Goal: Task Accomplishment & Management: Manage account settings

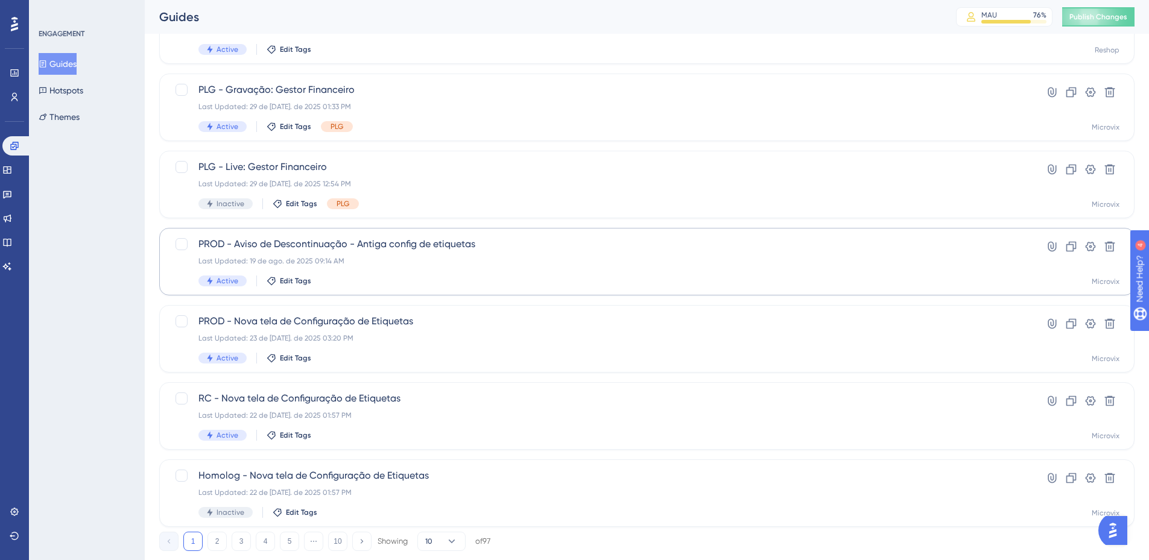
scroll to position [376, 0]
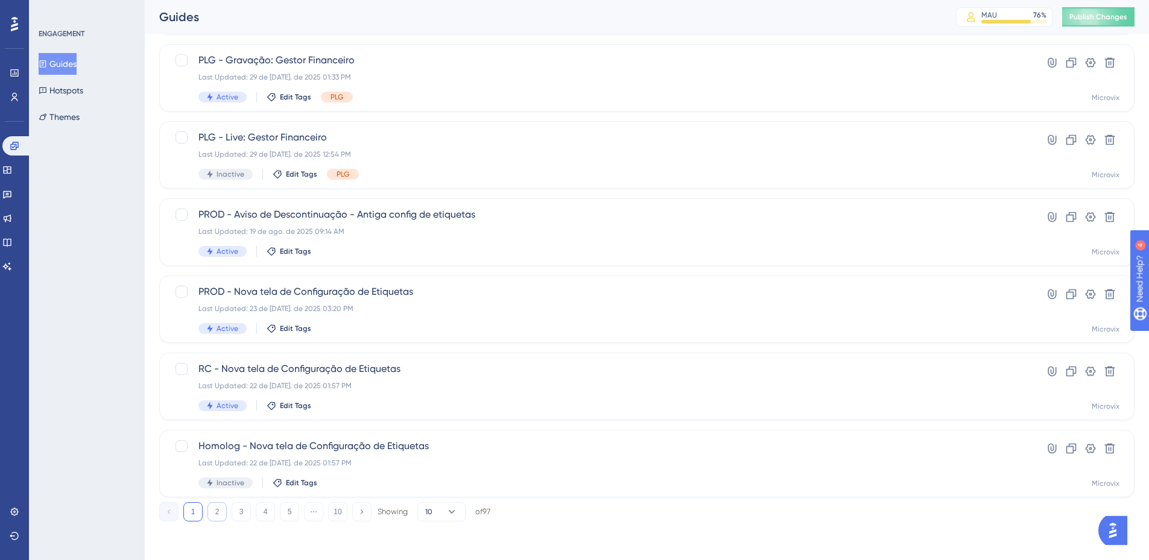
click at [217, 517] on button "2" at bounding box center [217, 512] width 19 height 19
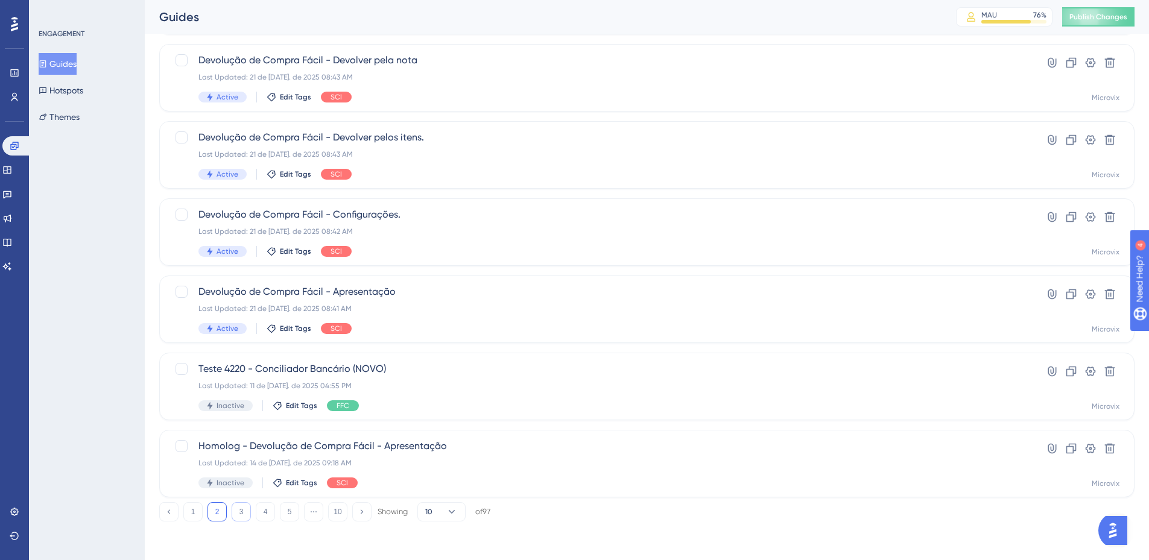
click at [243, 516] on button "3" at bounding box center [241, 512] width 19 height 19
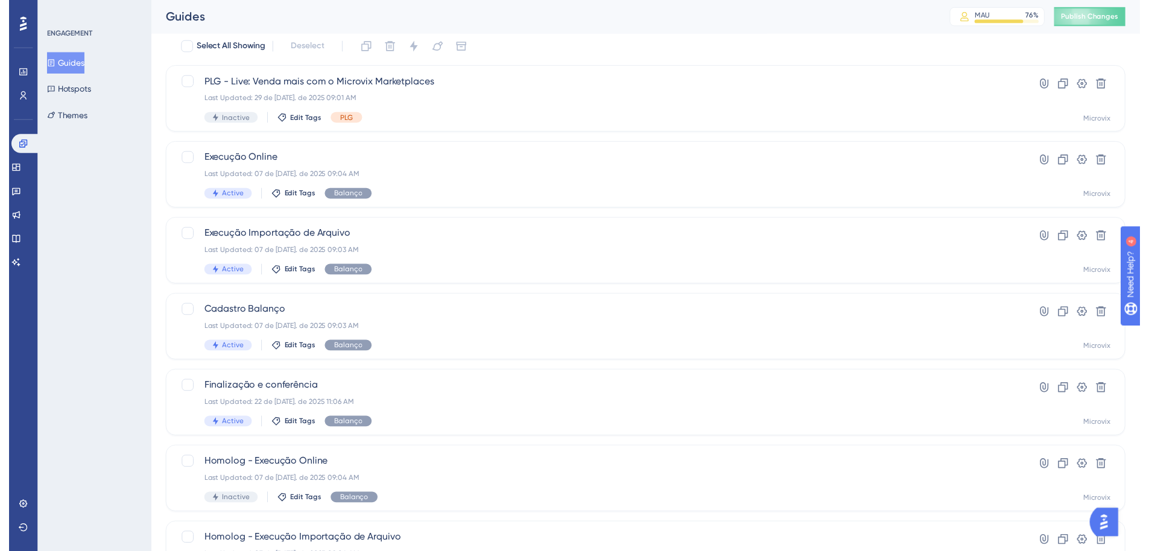
scroll to position [0, 0]
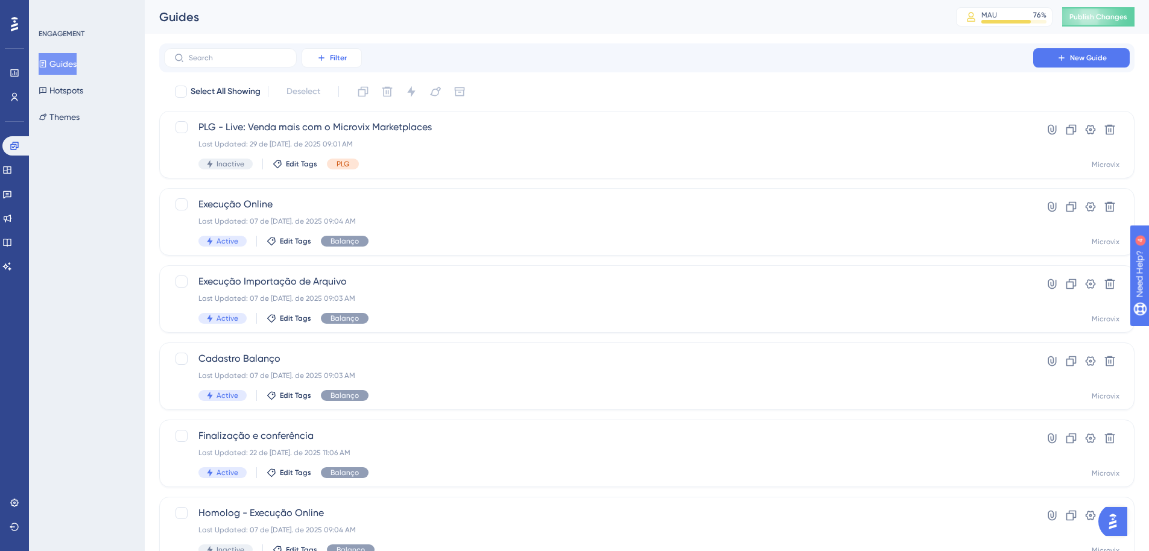
click at [324, 58] on icon at bounding box center [321, 57] width 5 height 5
click at [338, 163] on span "Status" at bounding box center [331, 164] width 25 height 14
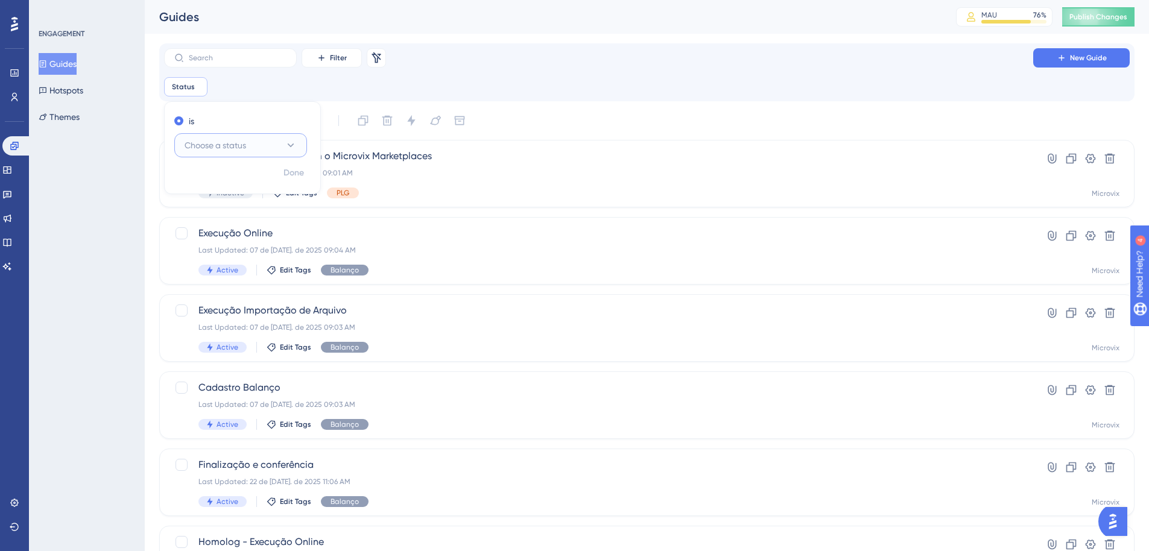
click at [271, 151] on button "Choose a status" at bounding box center [240, 145] width 133 height 24
click at [235, 180] on div "Active Active" at bounding box center [241, 182] width 98 height 24
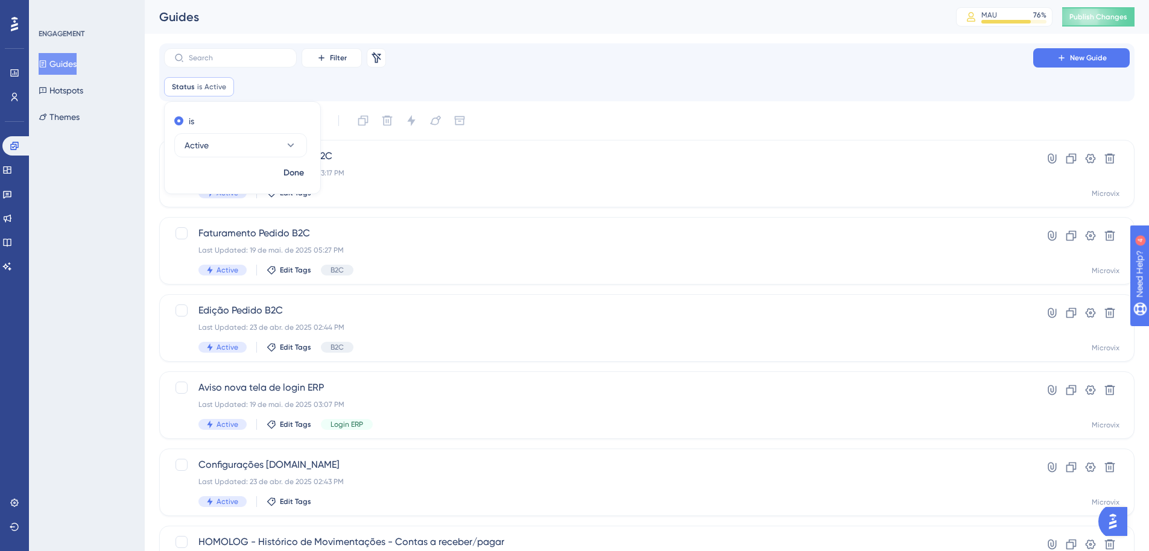
click at [612, 104] on div "Filter Remove Filters New Guide Status is Active Active Remove is Active Done S…" at bounding box center [646, 484] width 975 height 883
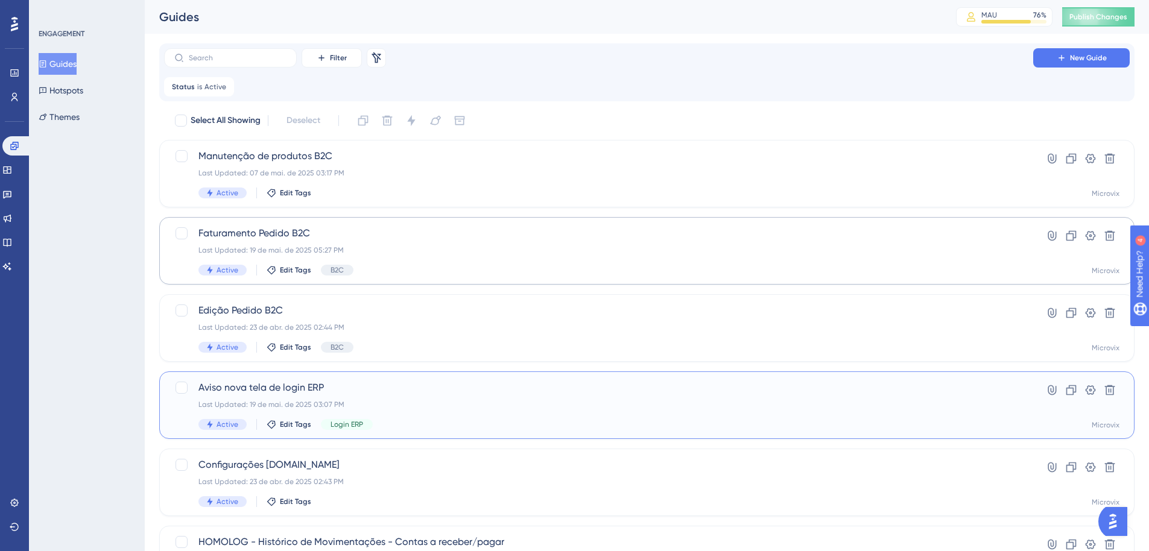
scroll to position [0, 9]
click at [251, 388] on span "Aviso nova tela de login ERP" at bounding box center [598, 388] width 801 height 14
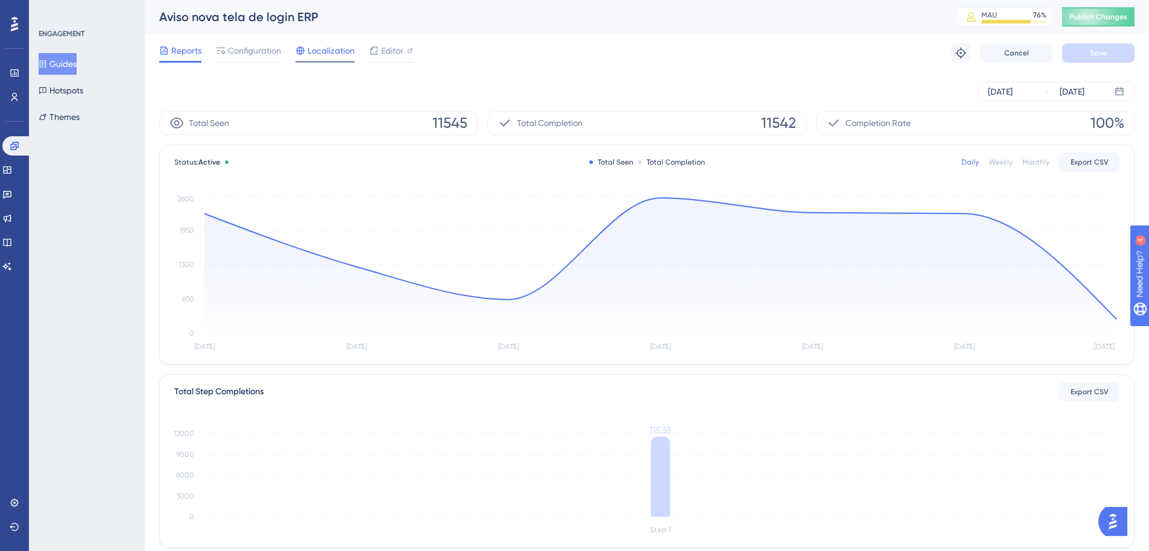
click at [334, 56] on span "Localization" at bounding box center [331, 50] width 47 height 14
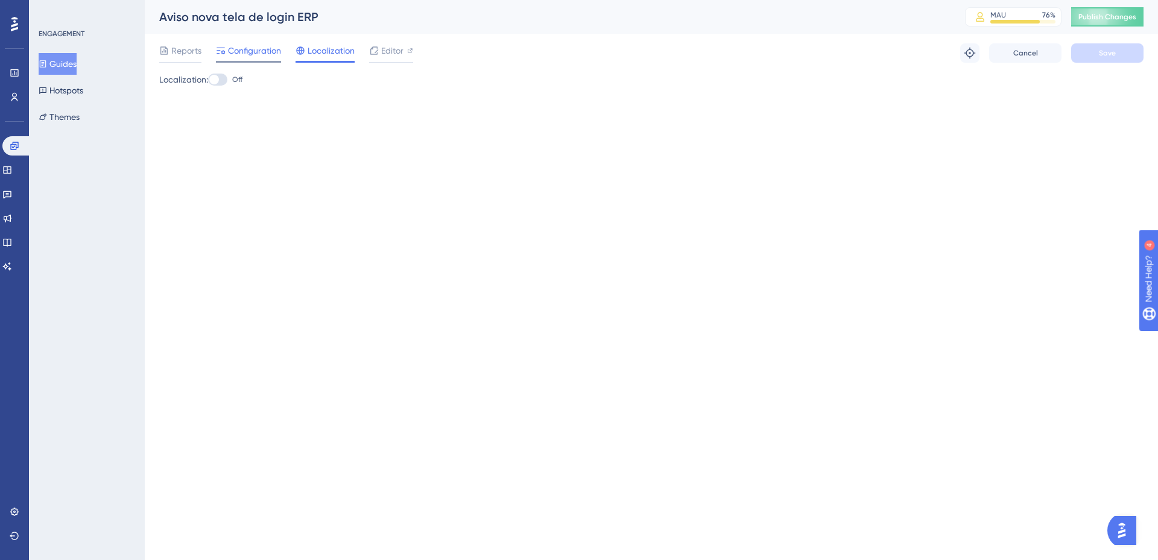
click at [246, 53] on span "Configuration" at bounding box center [254, 50] width 53 height 14
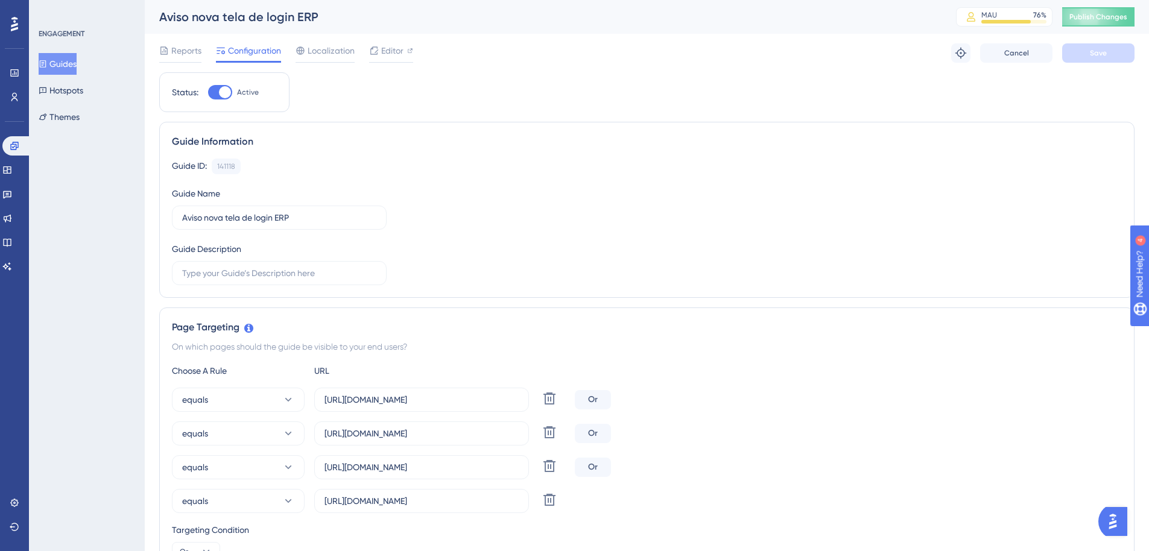
click at [221, 90] on div at bounding box center [225, 92] width 12 height 12
click at [208, 92] on input "Active" at bounding box center [208, 92] width 1 height 1
checkbox input "false"
click at [1094, 55] on span "Save" at bounding box center [1098, 53] width 17 height 10
click at [1108, 22] on button "Publish Changes" at bounding box center [1098, 16] width 72 height 19
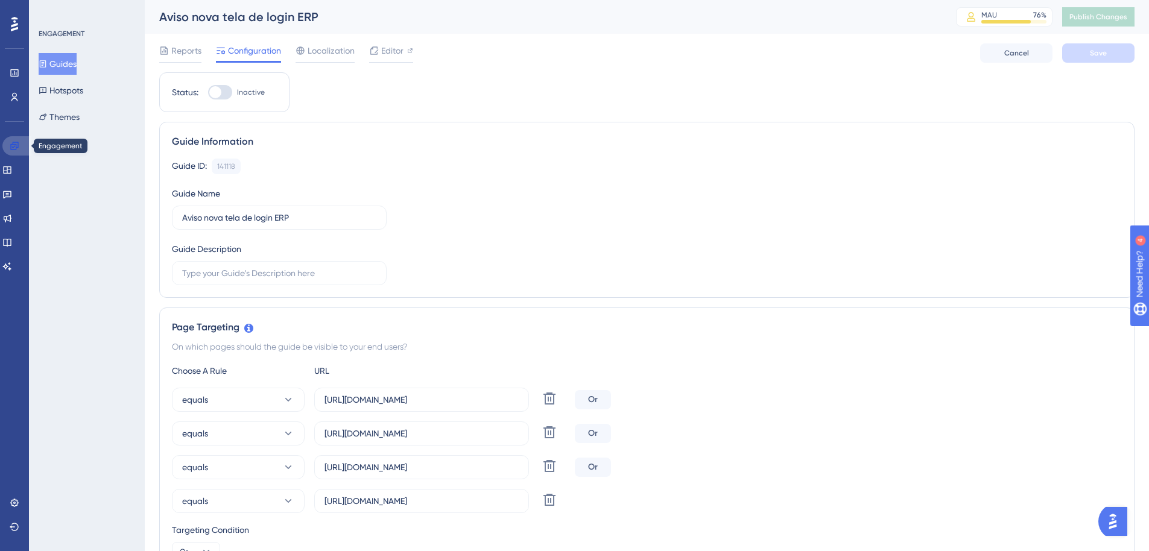
click at [19, 144] on link at bounding box center [16, 145] width 29 height 19
